Goal: Task Accomplishment & Management: Complete application form

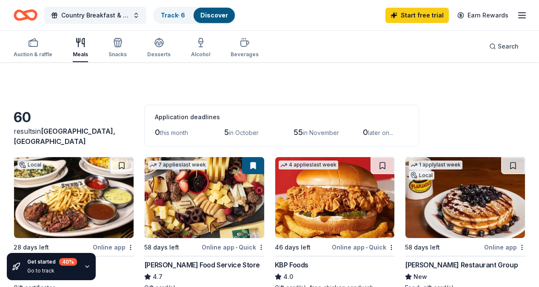
scroll to position [238, 0]
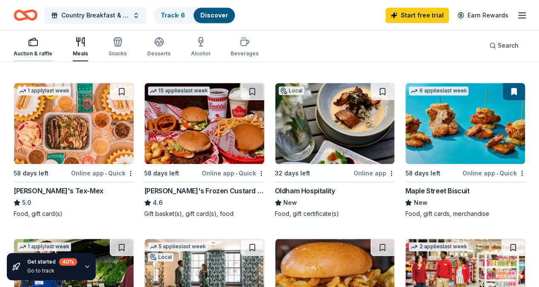
click at [38, 43] on icon "button" at bounding box center [33, 42] width 10 height 10
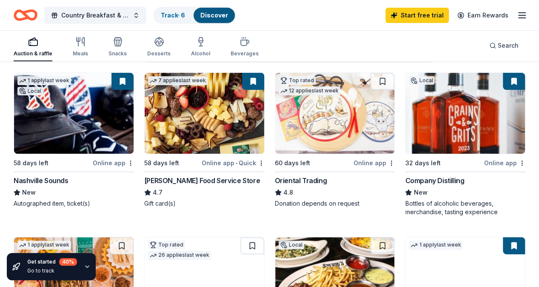
scroll to position [85, 0]
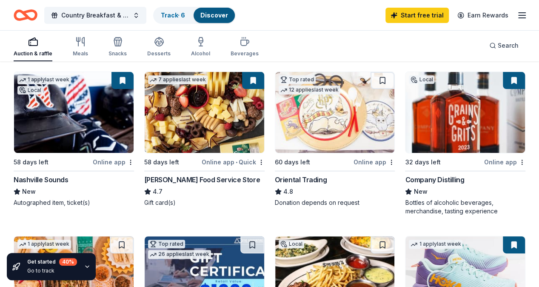
click at [65, 124] on img at bounding box center [74, 112] width 120 height 81
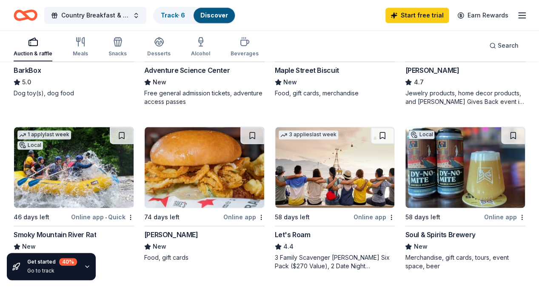
scroll to position [540, 0]
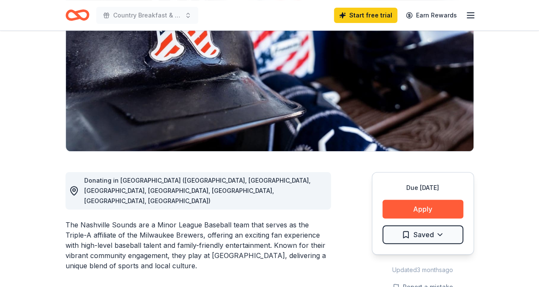
scroll to position [119, 0]
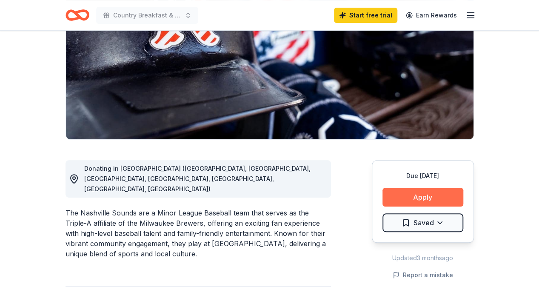
click at [419, 200] on button "Apply" at bounding box center [423, 197] width 81 height 19
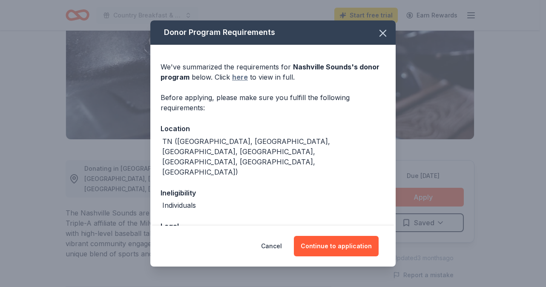
click at [237, 75] on link "here" at bounding box center [240, 77] width 16 height 10
click at [379, 34] on icon "button" at bounding box center [383, 33] width 12 height 12
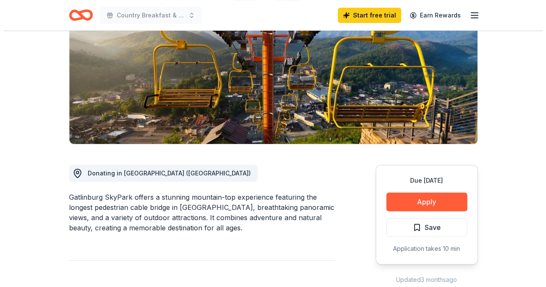
scroll to position [136, 0]
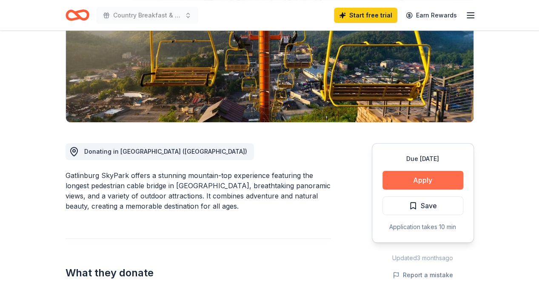
click at [446, 173] on button "Apply" at bounding box center [423, 180] width 81 height 19
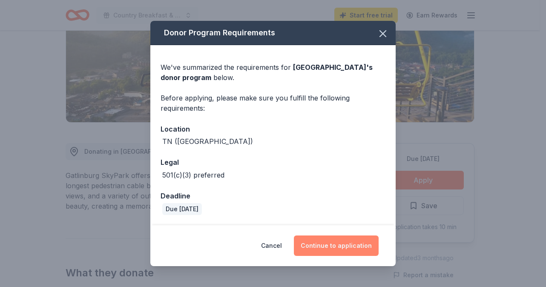
click at [334, 241] on button "Continue to application" at bounding box center [336, 245] width 85 height 20
